Goal: Task Accomplishment & Management: Complete application form

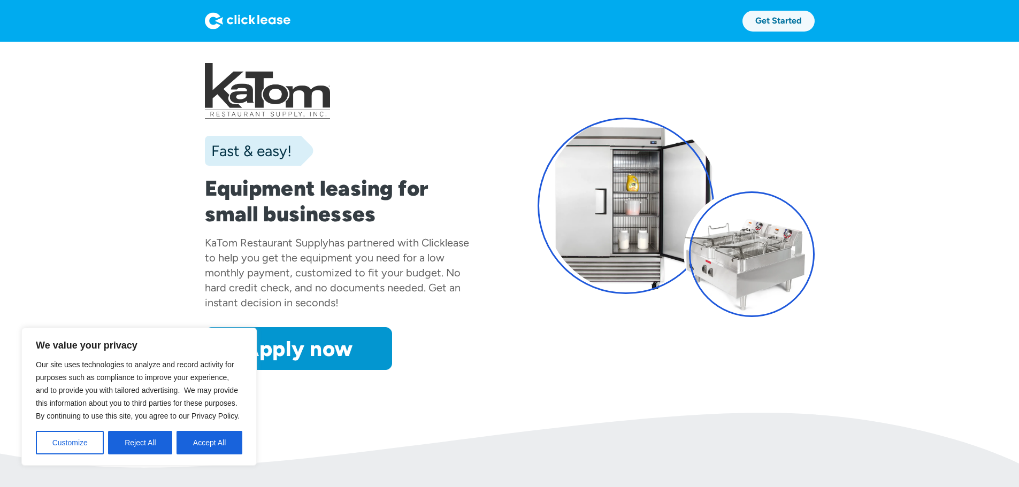
click at [815, 20] on link "Get Started" at bounding box center [779, 21] width 72 height 21
click at [815, 23] on link "Get Started" at bounding box center [779, 21] width 72 height 21
